Goal: Transaction & Acquisition: Book appointment/travel/reservation

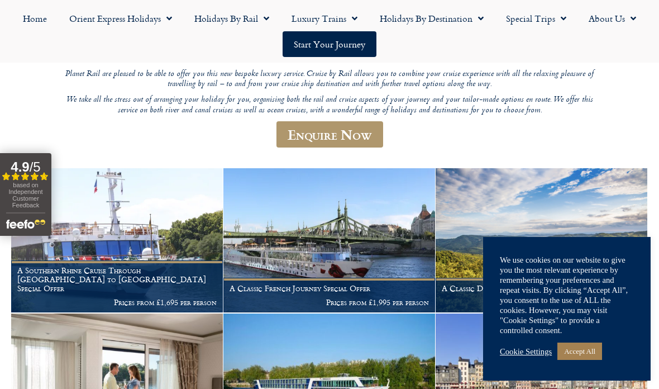
scroll to position [164, 0]
click at [44, 191] on div "based on Independent Customer Feedback" at bounding box center [25, 196] width 39 height 31
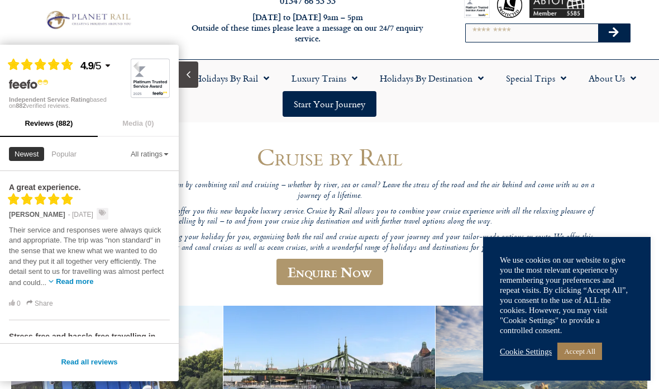
scroll to position [0, 0]
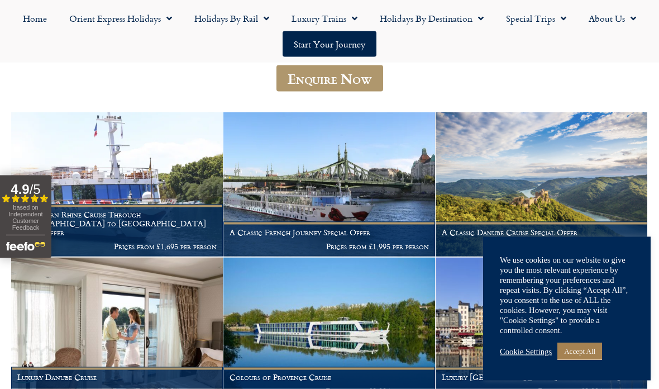
scroll to position [221, 0]
click at [582, 360] on link "Accept All" at bounding box center [579, 350] width 45 height 17
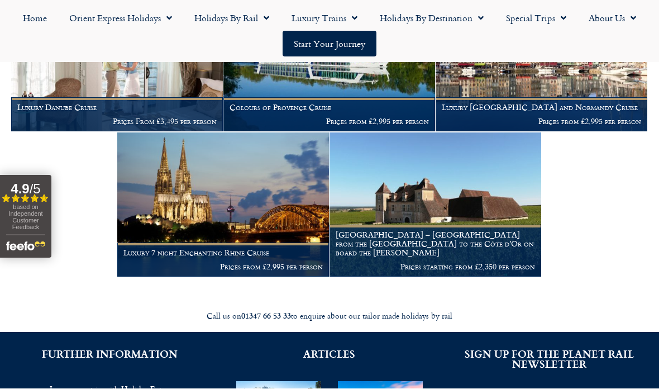
scroll to position [490, 0]
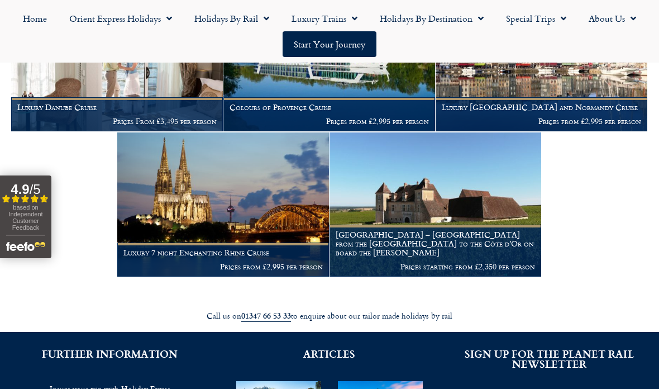
click at [166, 117] on p "Prices From £3,495 per person" at bounding box center [116, 121] width 199 height 9
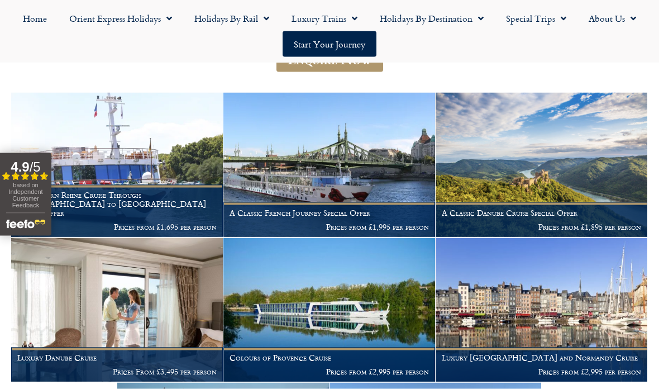
scroll to position [241, 0]
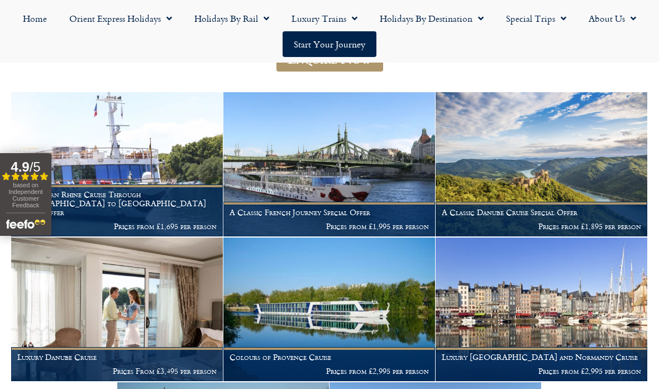
click at [516, 210] on h1 "A Classic Danube Cruise Special Offer" at bounding box center [541, 212] width 199 height 9
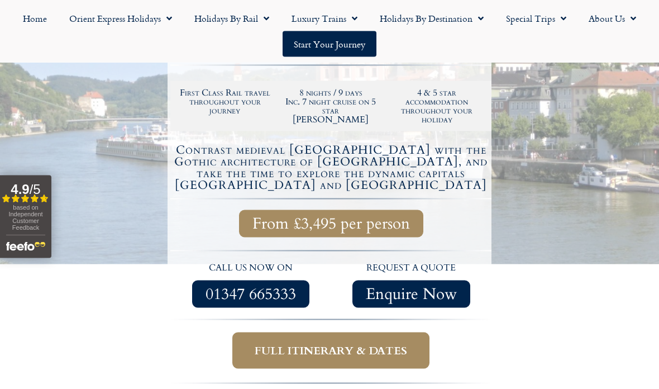
scroll to position [227, 0]
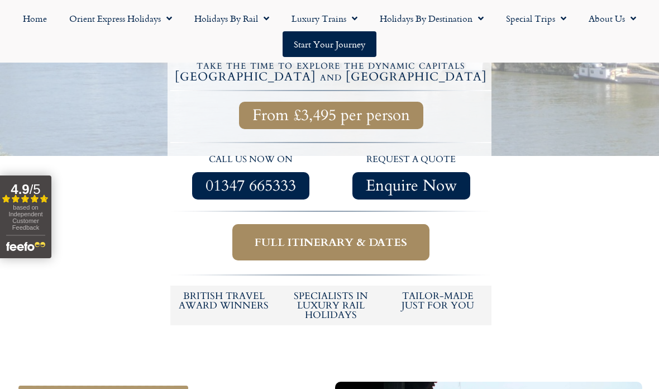
click at [328, 235] on span "Full itinerary & dates" at bounding box center [331, 242] width 152 height 14
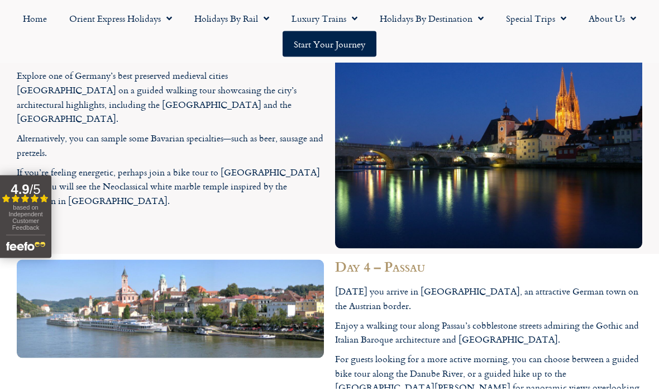
scroll to position [2167, 0]
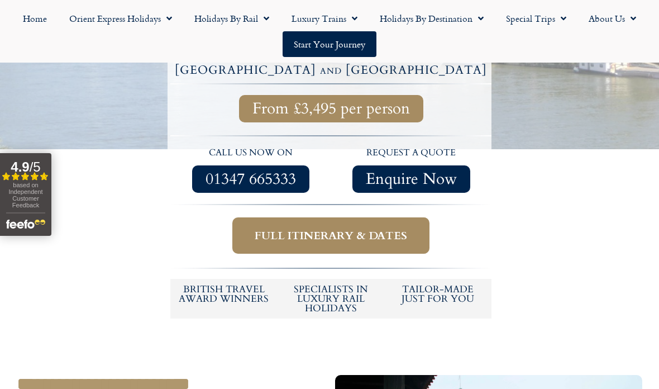
scroll to position [339, 0]
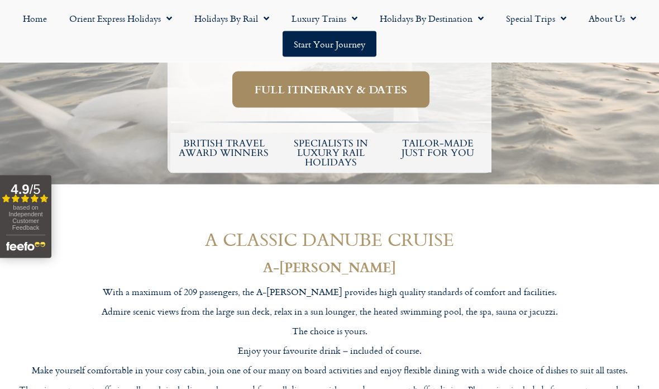
scroll to position [578, 0]
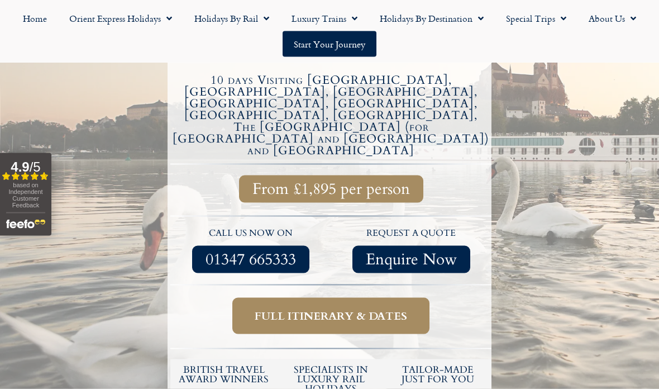
click at [349, 309] on span "Full itinerary & dates" at bounding box center [331, 316] width 152 height 14
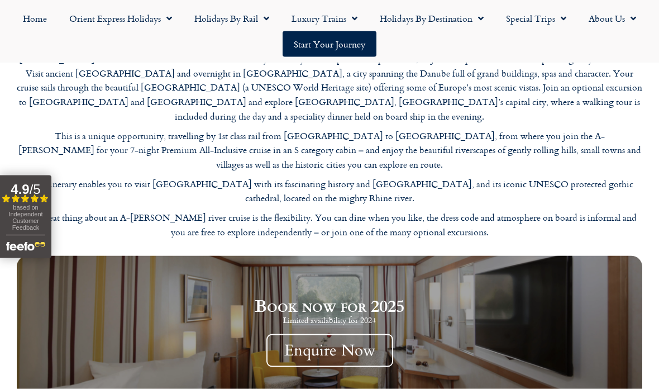
scroll to position [1158, 0]
click at [328, 333] on span "Enquire Now" at bounding box center [329, 349] width 127 height 33
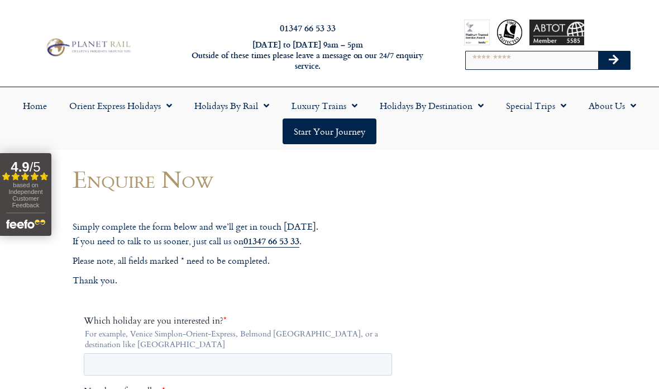
click at [337, 100] on link "Luxury Trains" at bounding box center [324, 106] width 88 height 26
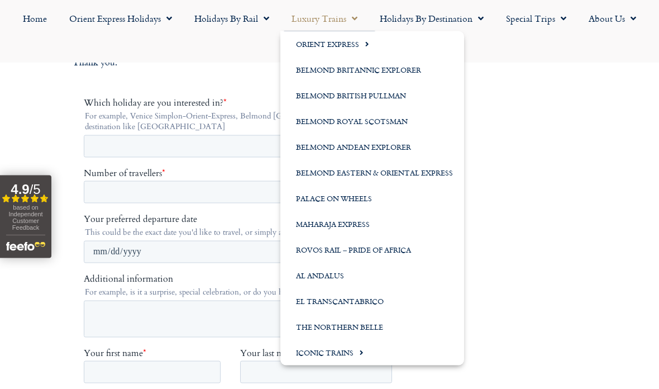
scroll to position [218, 0]
click at [358, 355] on span "Menu" at bounding box center [358, 352] width 10 height 18
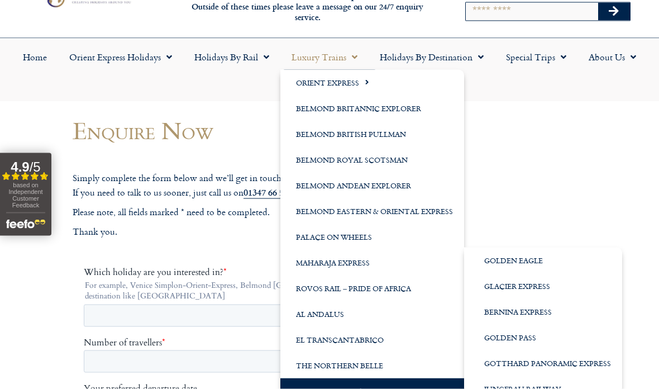
scroll to position [39, 0]
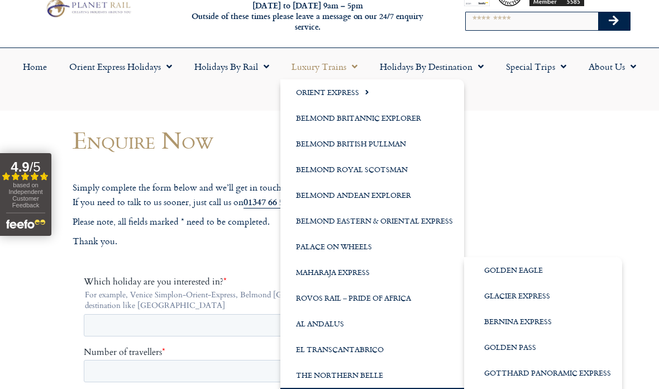
click at [340, 92] on link "Orient Express" at bounding box center [372, 92] width 184 height 26
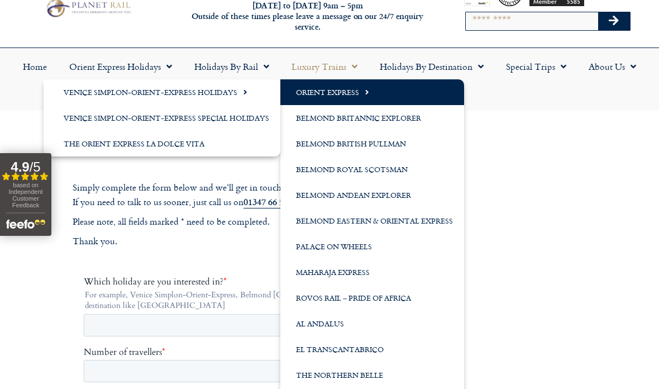
click at [214, 116] on link "Venice Simplon-Orient-Express Special Holidays" at bounding box center [162, 118] width 237 height 26
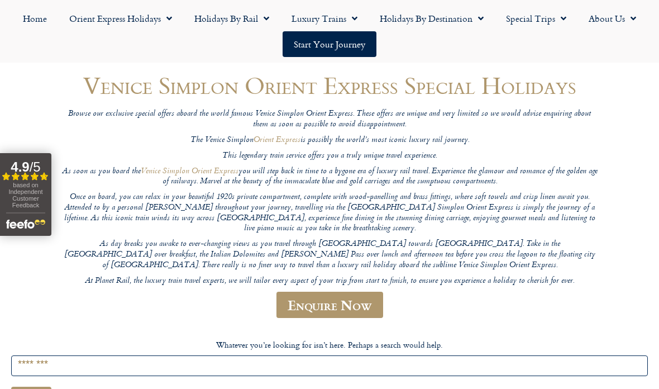
scroll to position [97, 0]
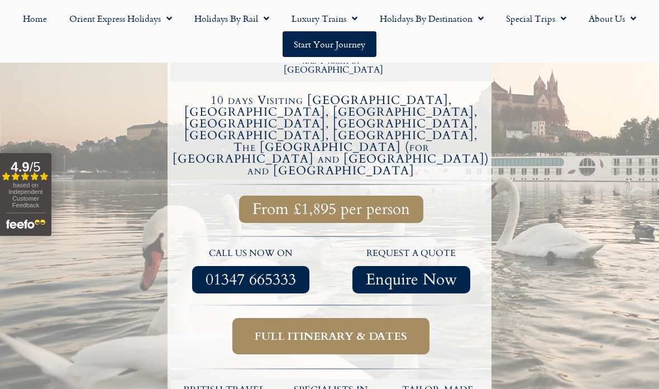
scroll to position [330, 0]
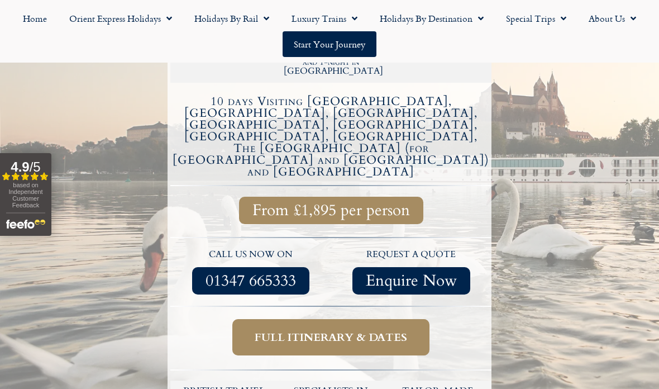
click at [312, 330] on span "Full itinerary & dates" at bounding box center [331, 337] width 152 height 14
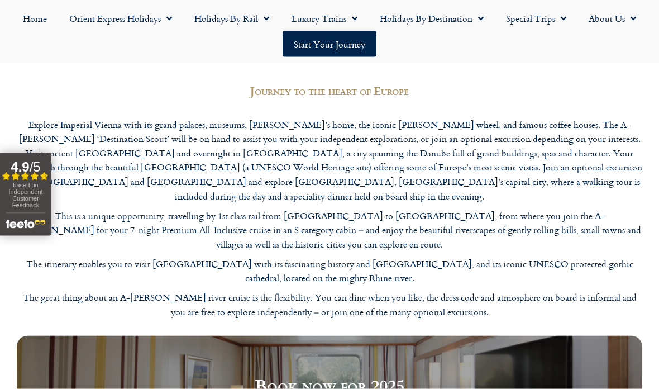
scroll to position [1062, 0]
